Goal: Transaction & Acquisition: Purchase product/service

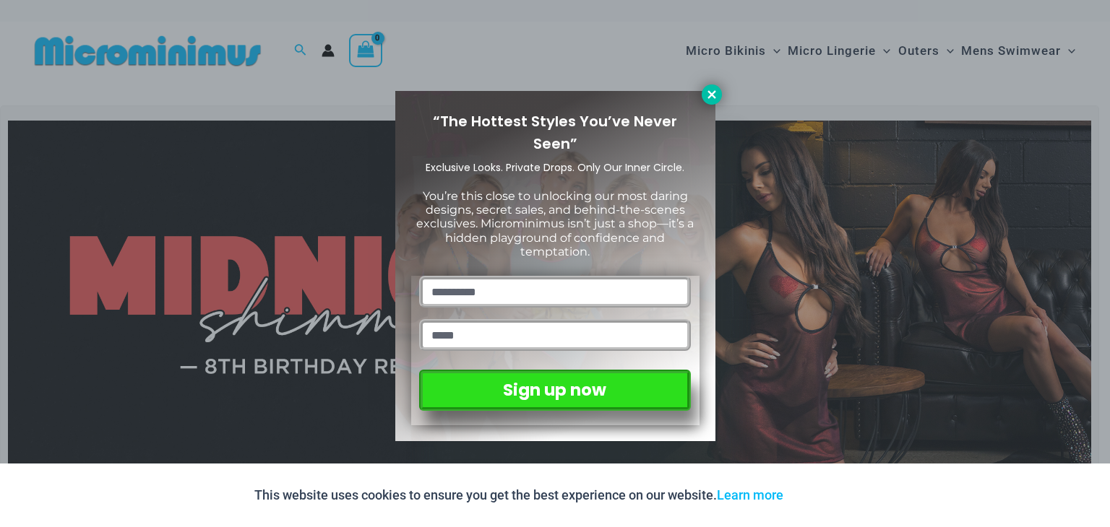
click at [714, 96] on icon at bounding box center [711, 94] width 8 height 8
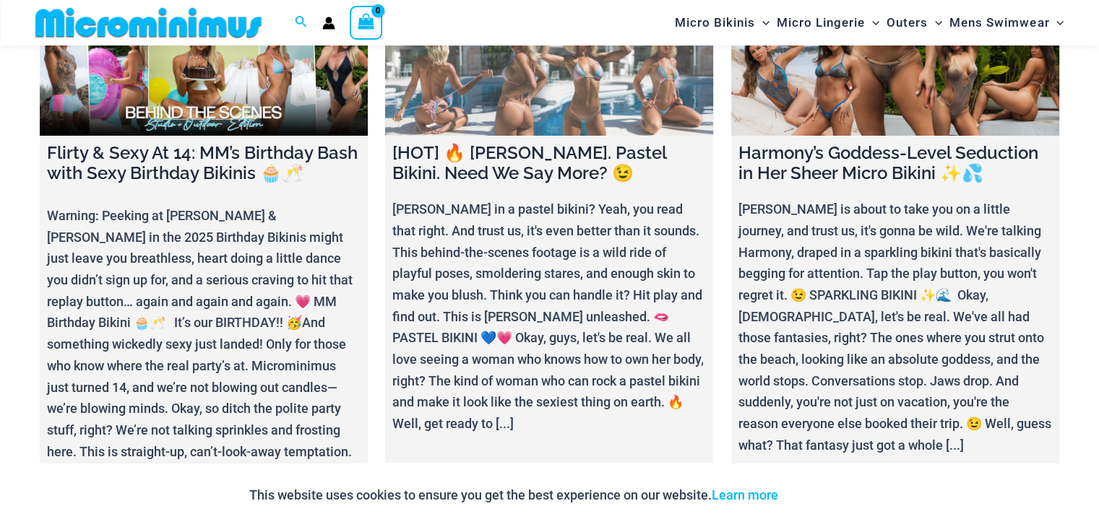
scroll to position [4974, 0]
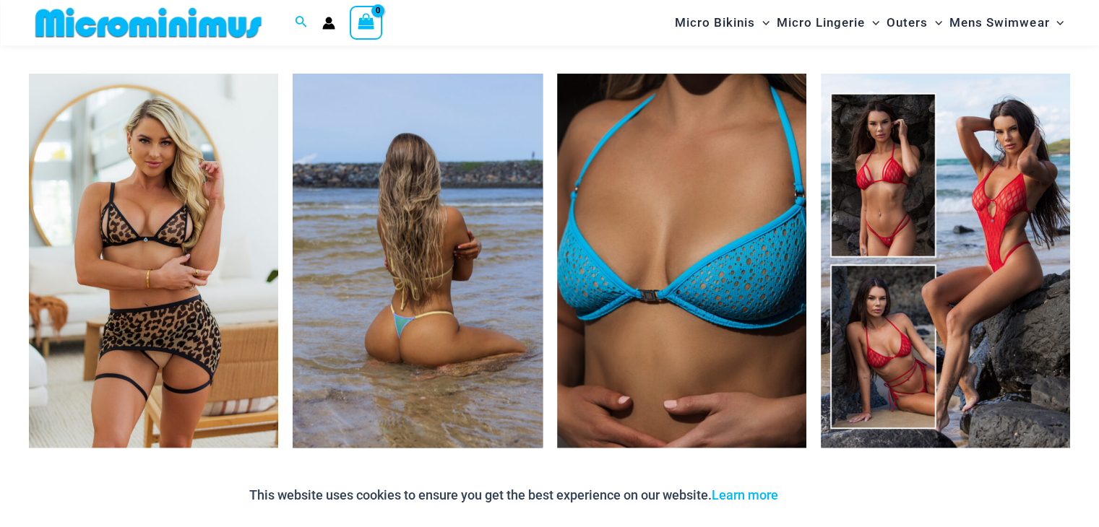
scroll to position [2227, 0]
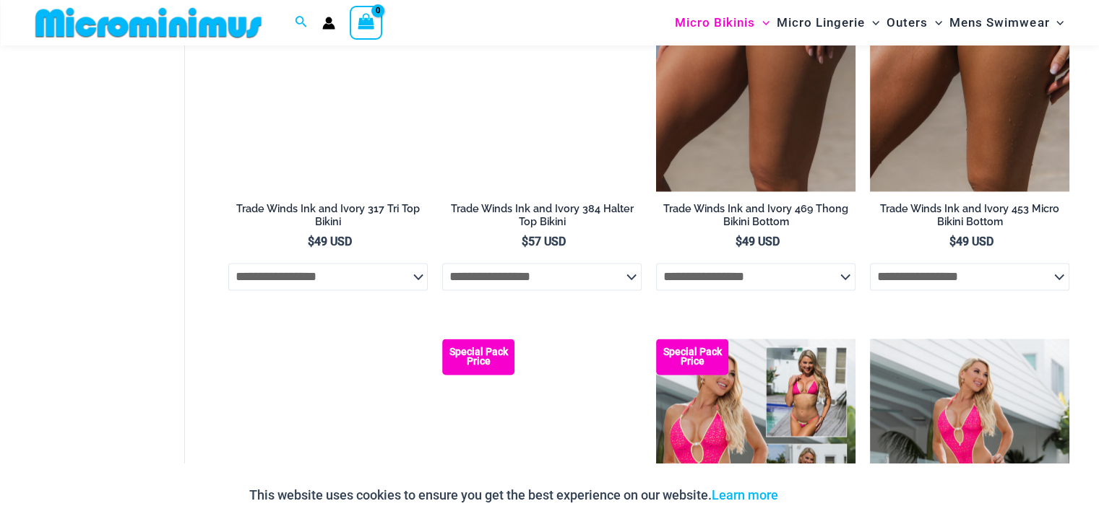
scroll to position [2154, 0]
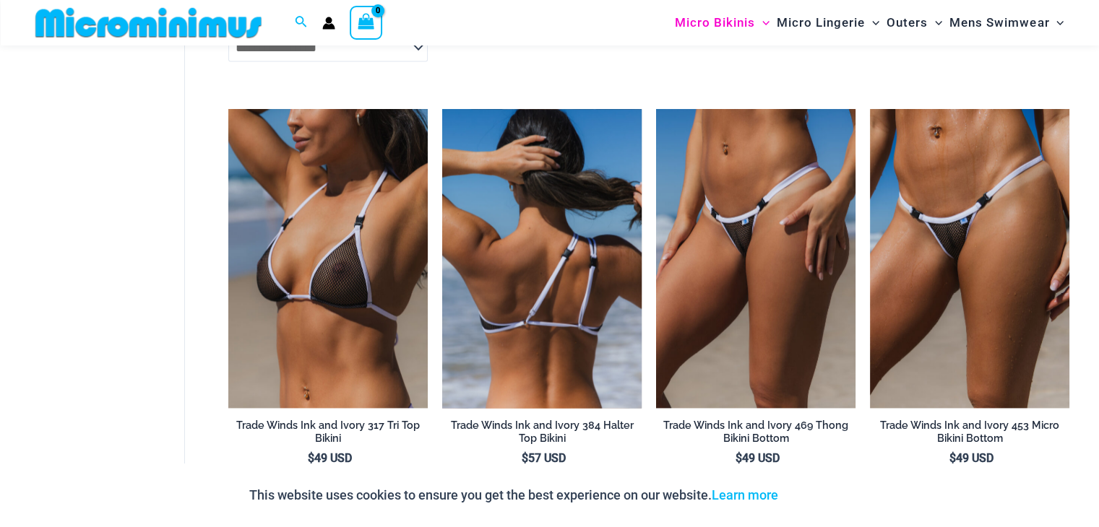
click at [551, 238] on img at bounding box center [541, 258] width 199 height 299
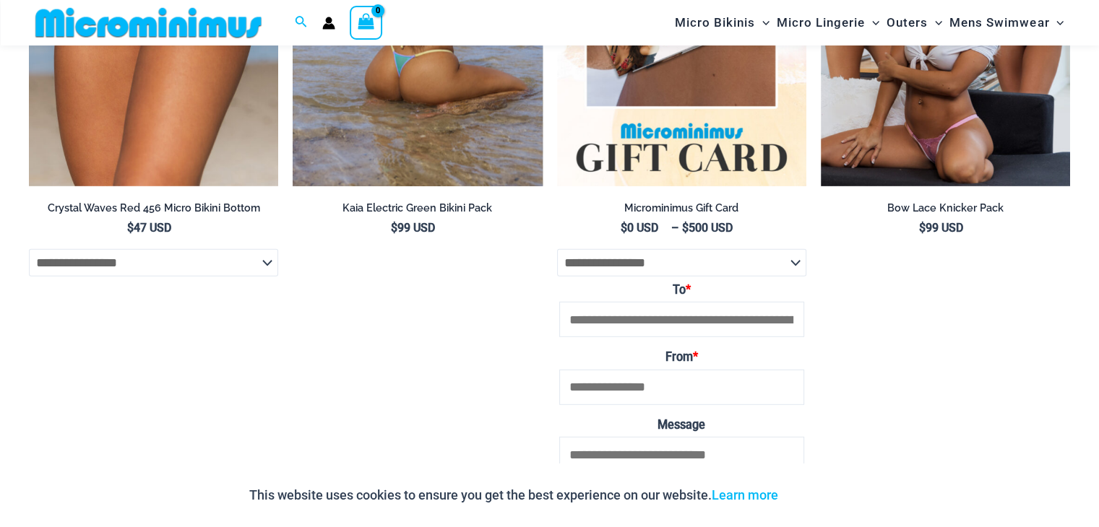
scroll to position [3965, 0]
